Goal: Find specific page/section: Find specific page/section

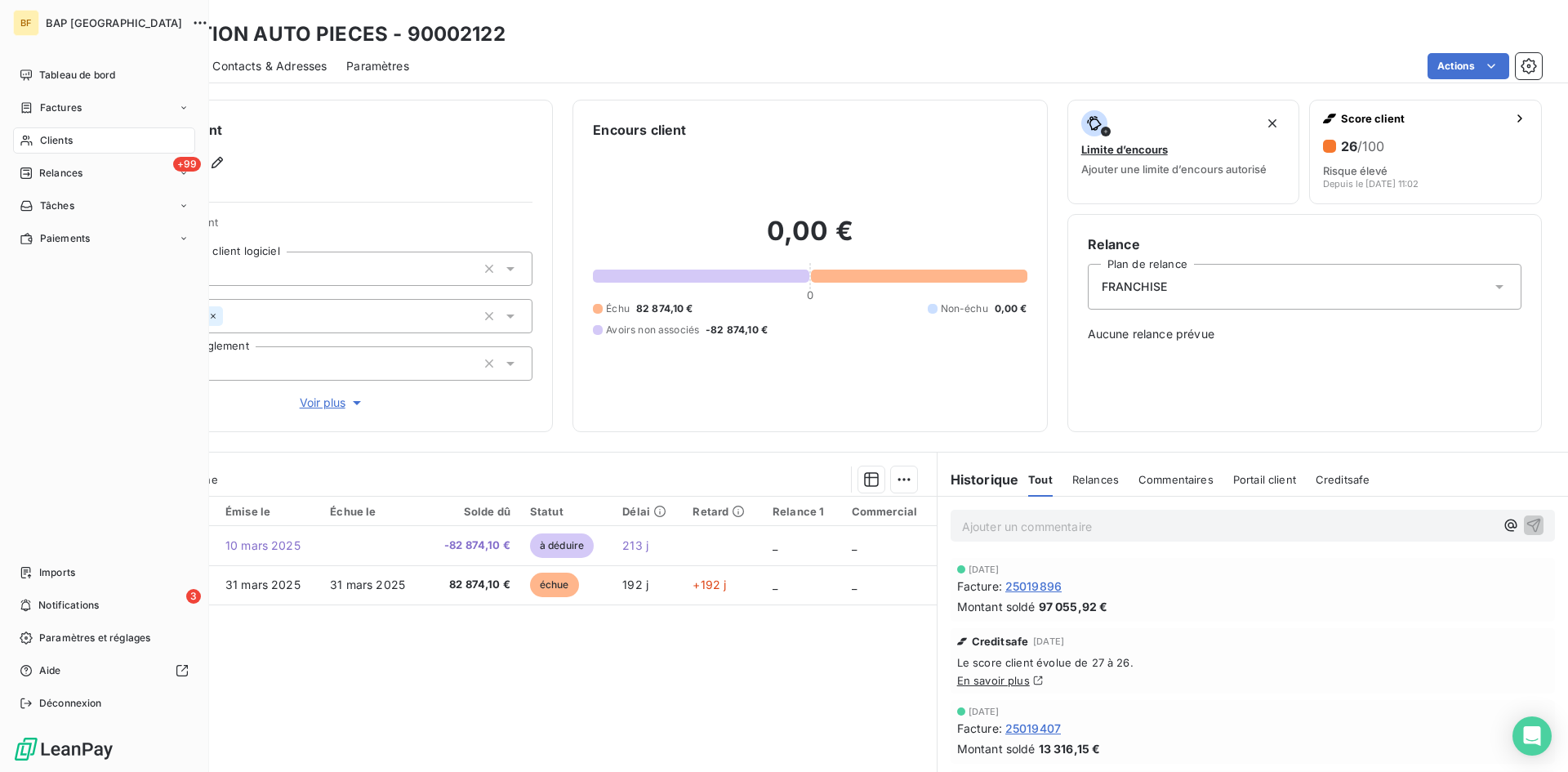
click at [64, 136] on span "Clients" at bounding box center [56, 141] width 33 height 15
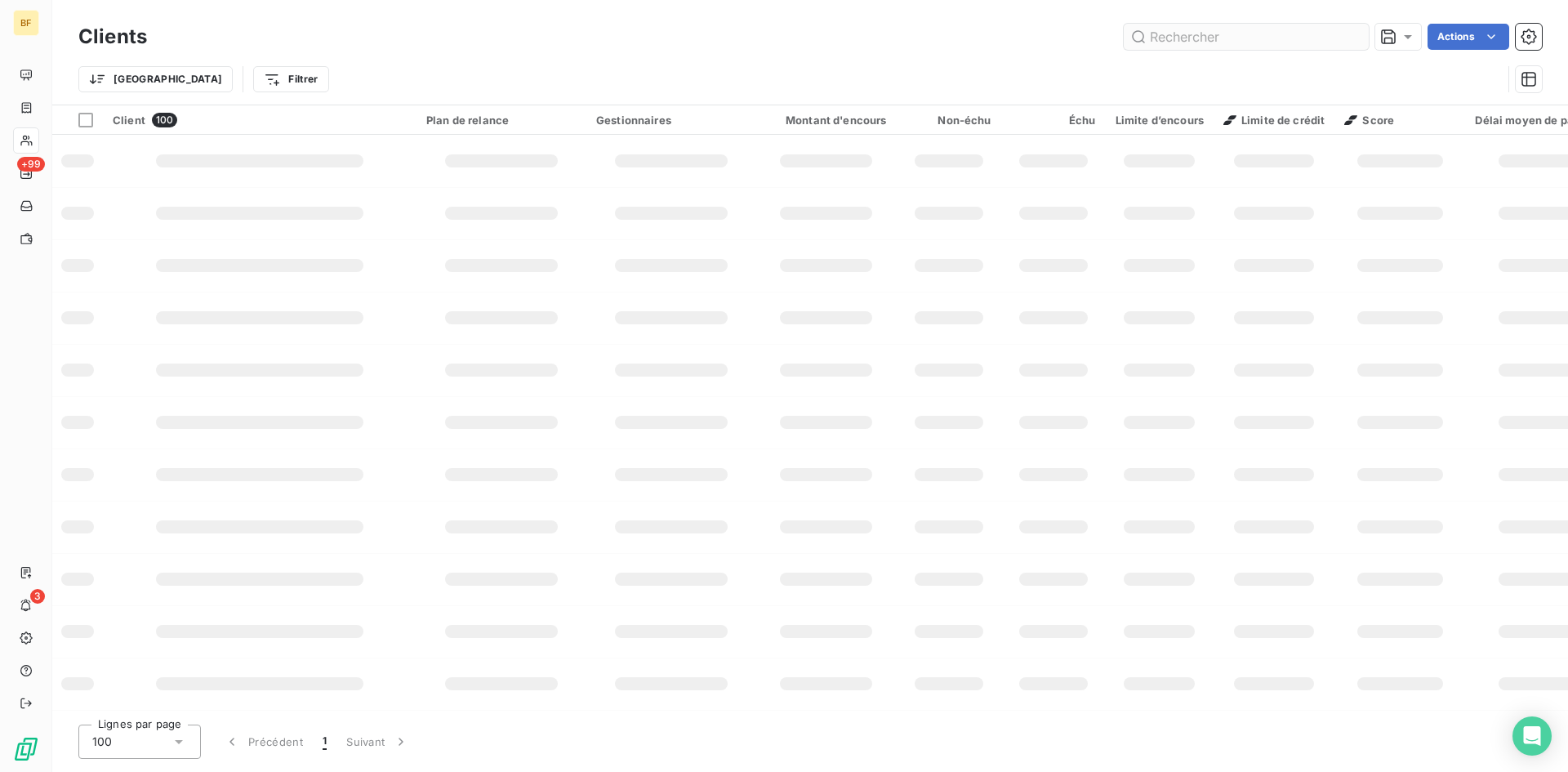
click at [1264, 35] on input "text" at bounding box center [1247, 37] width 245 height 26
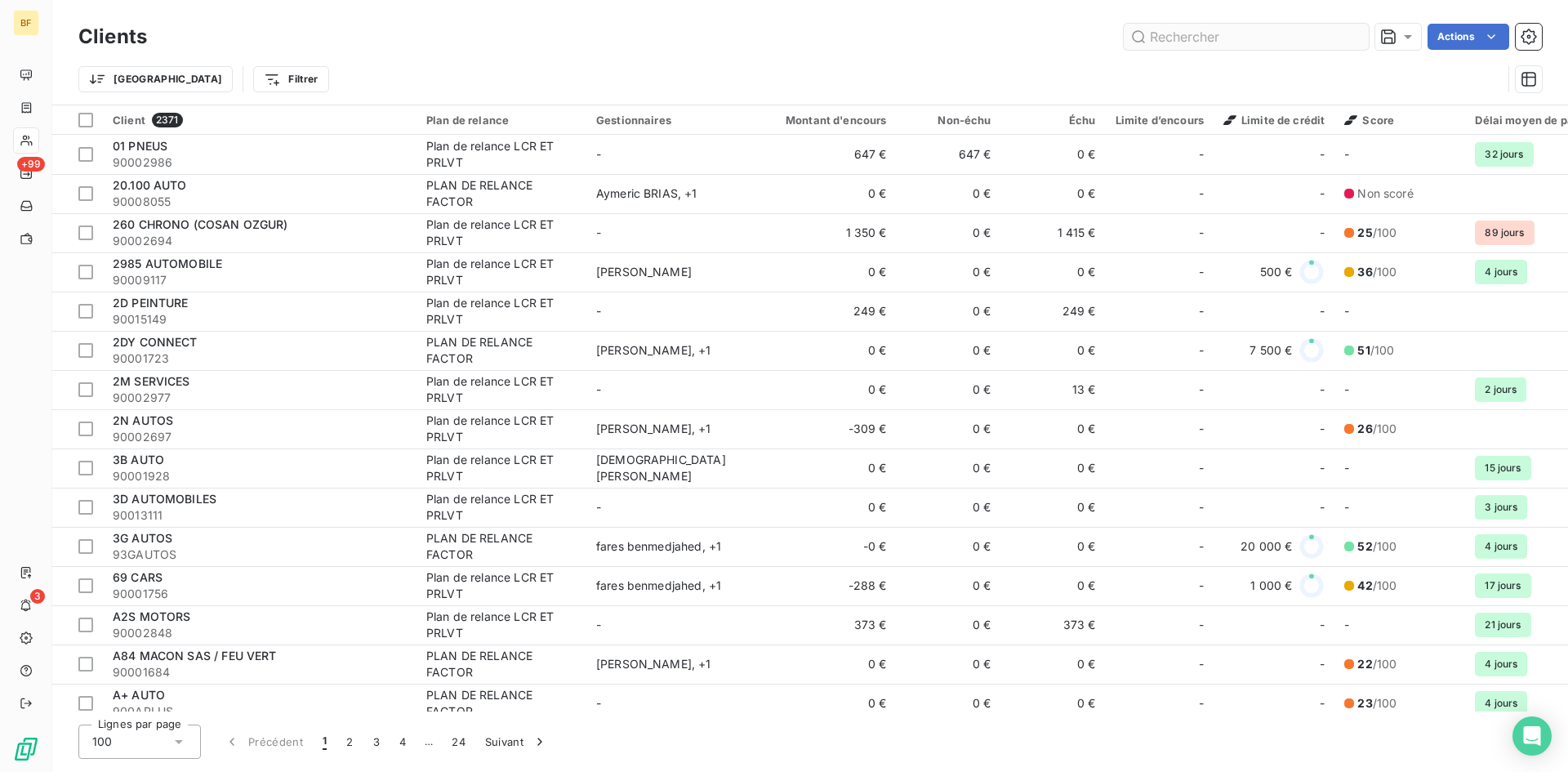
type input "k"
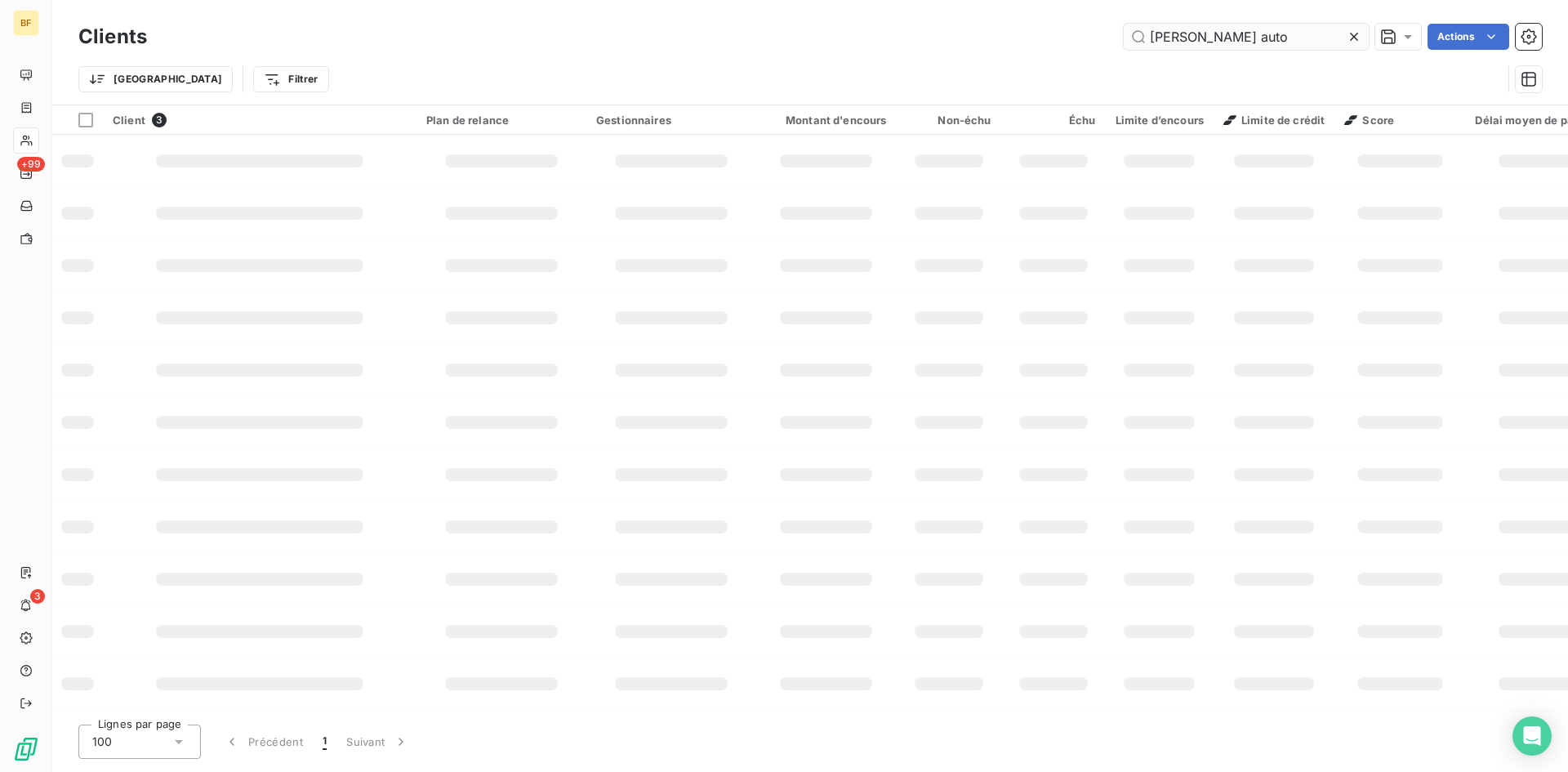
type input "[PERSON_NAME] auto"
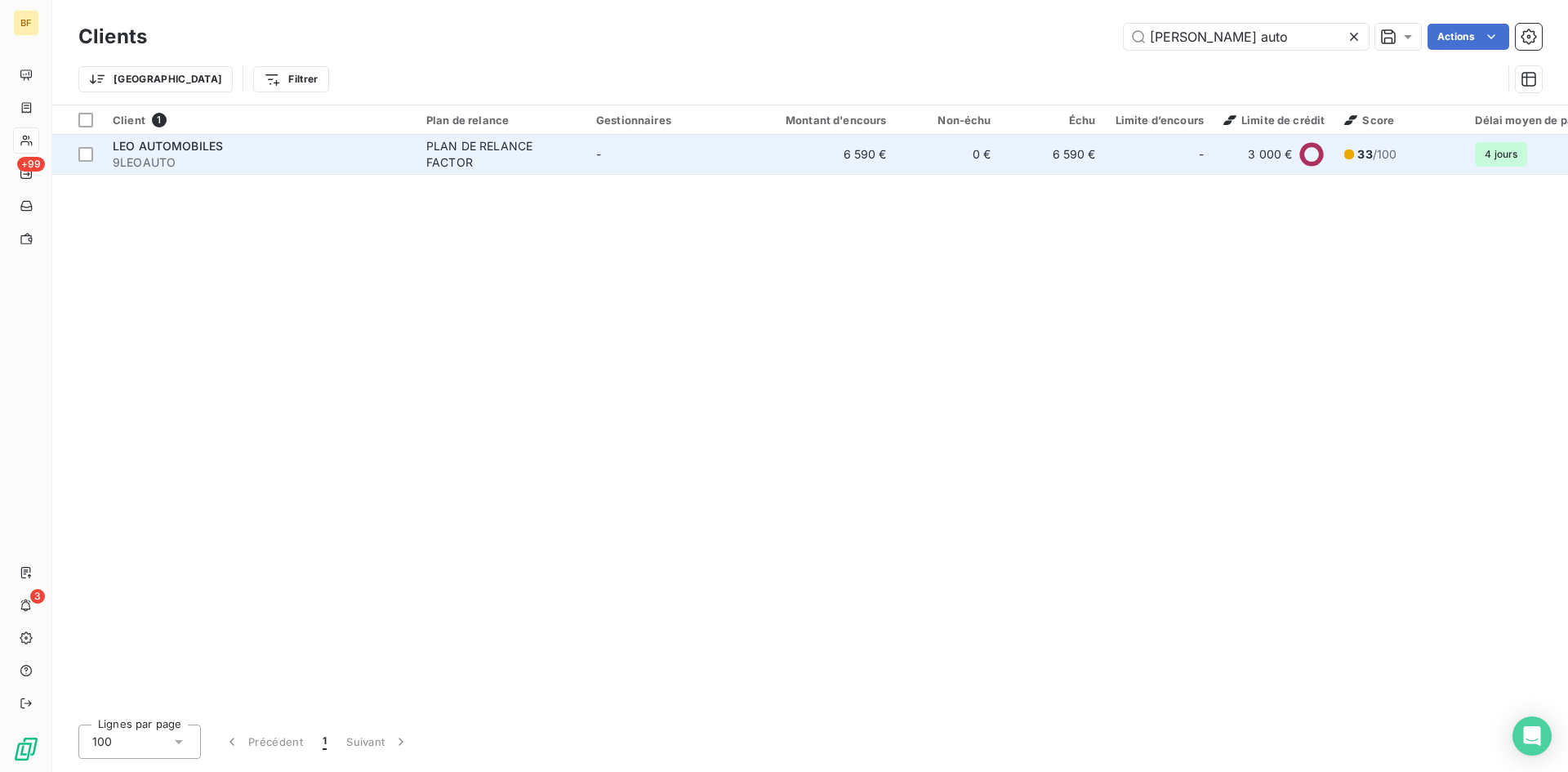
click at [255, 153] on div "LEO AUTOMOBILES" at bounding box center [259, 146] width 294 height 16
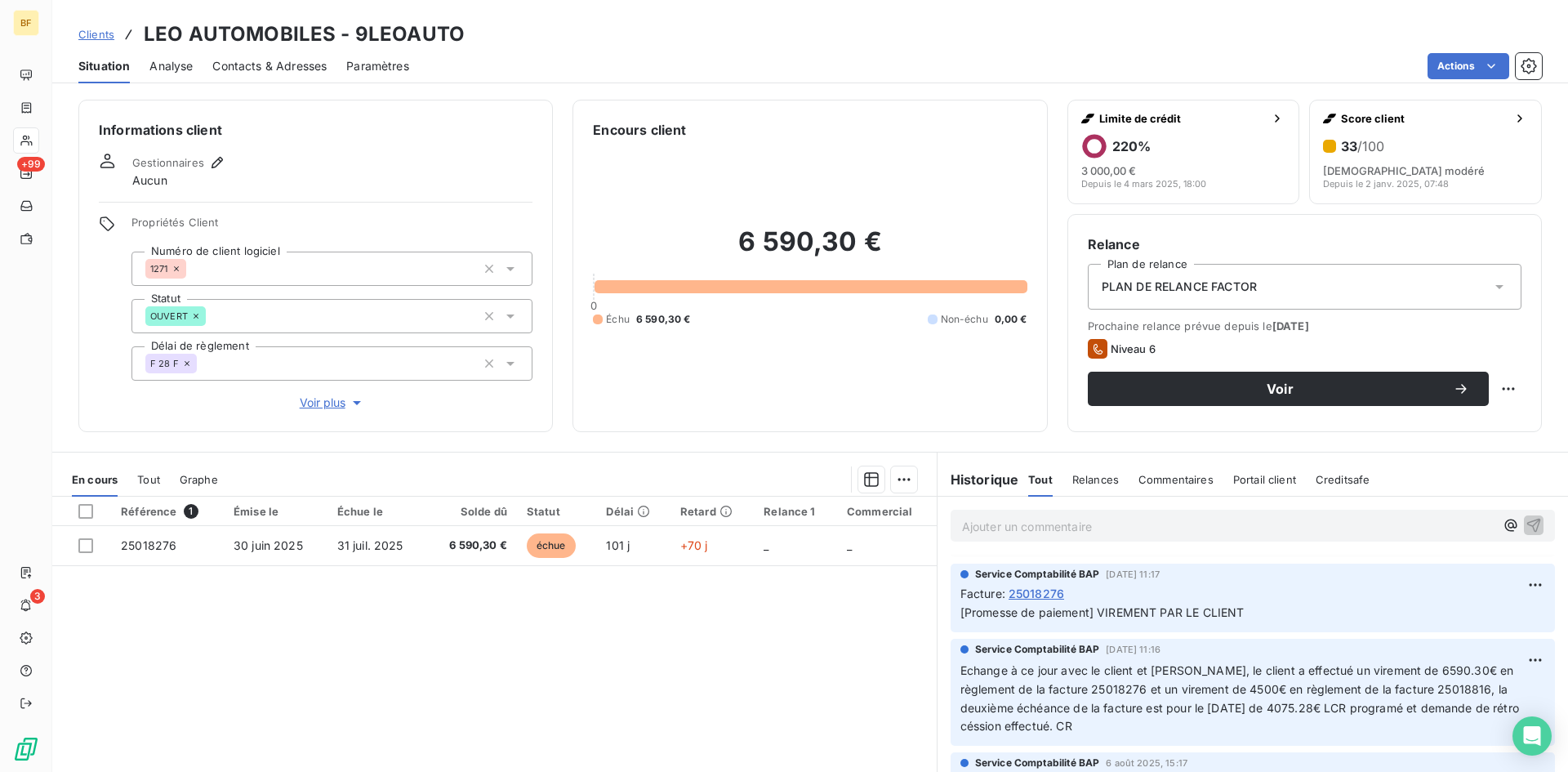
scroll to position [164, 0]
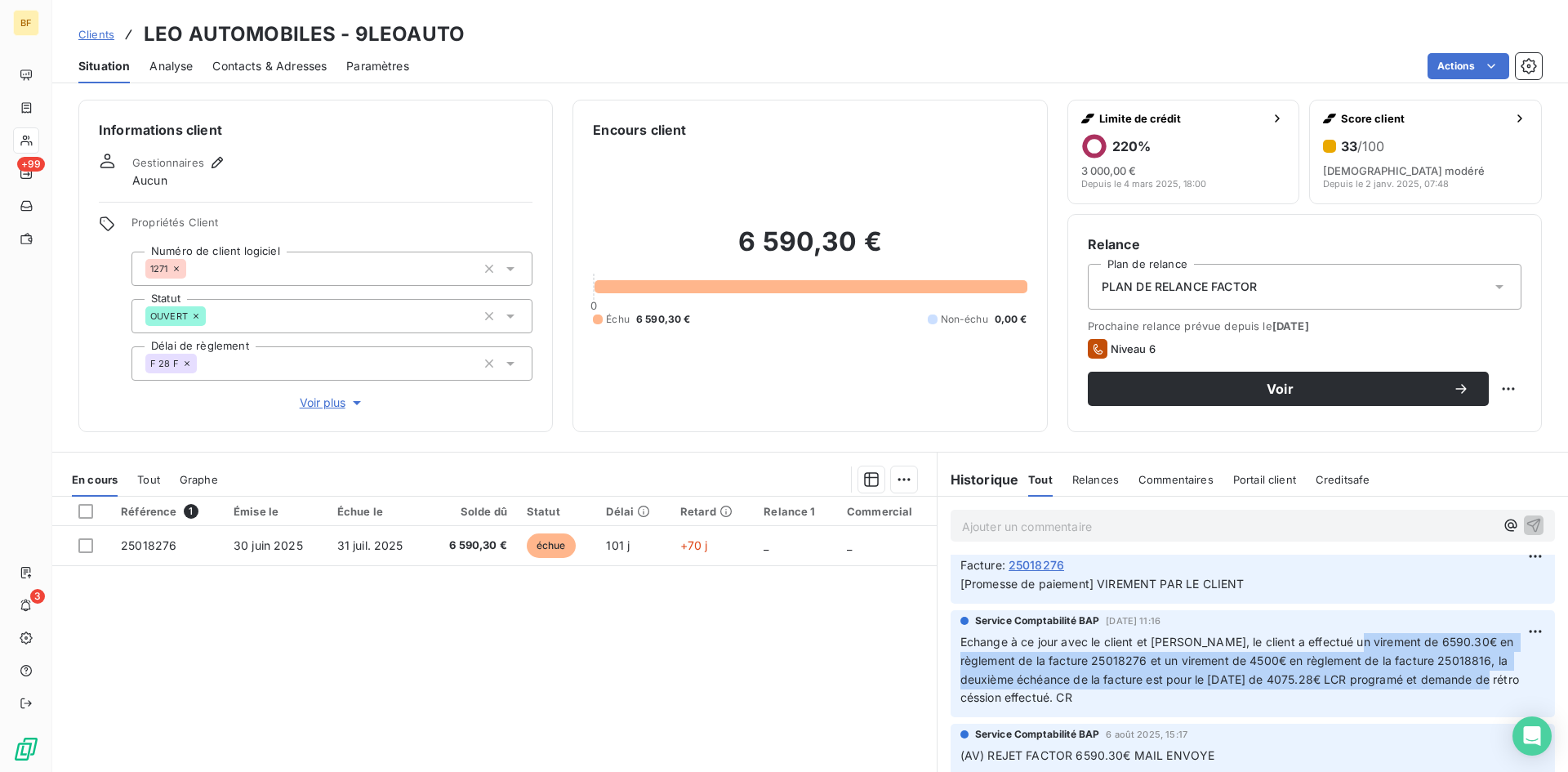
drag, startPoint x: 1362, startPoint y: 646, endPoint x: 1515, endPoint y: 681, distance: 157.0
click at [1515, 681] on p "Echange à ce jour avec le client et [PERSON_NAME], le client a effectué un vire…" at bounding box center [1253, 670] width 585 height 75
